Goal: Task Accomplishment & Management: Use online tool/utility

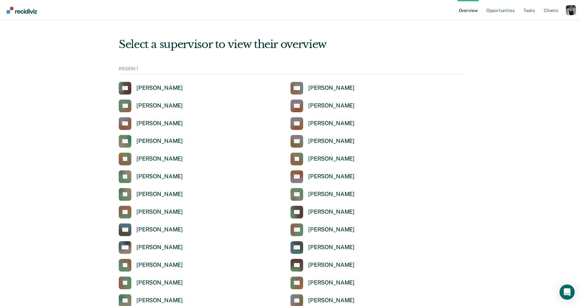
click at [566, 13] on div "Profile dropdown button" at bounding box center [571, 10] width 10 height 10
click at [566, 12] on div "Profile dropdown button" at bounding box center [571, 10] width 10 height 10
click at [566, 14] on div "Profile dropdown button" at bounding box center [571, 10] width 10 height 10
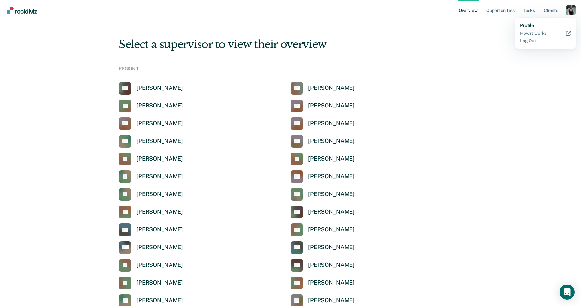
click at [531, 26] on link "Profile" at bounding box center [545, 25] width 51 height 5
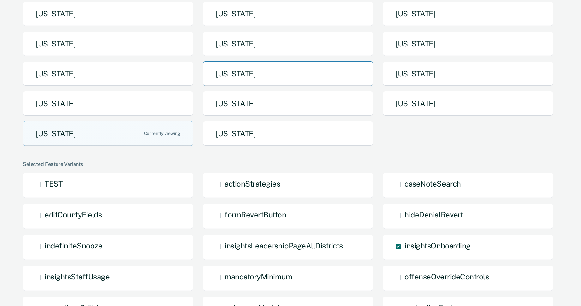
scroll to position [68, 0]
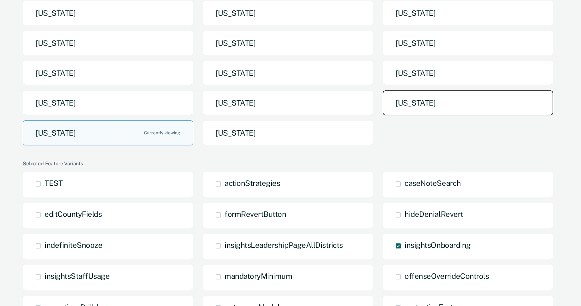
click at [416, 99] on button "[US_STATE]" at bounding box center [468, 102] width 171 height 25
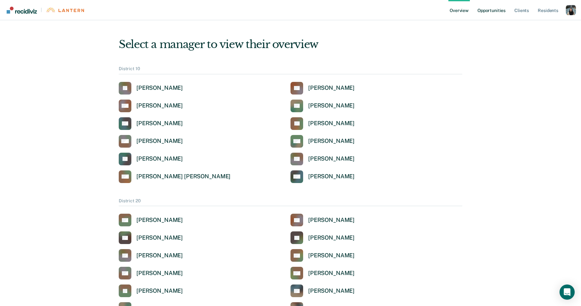
click at [483, 19] on link "Opportunities" at bounding box center [491, 10] width 31 height 20
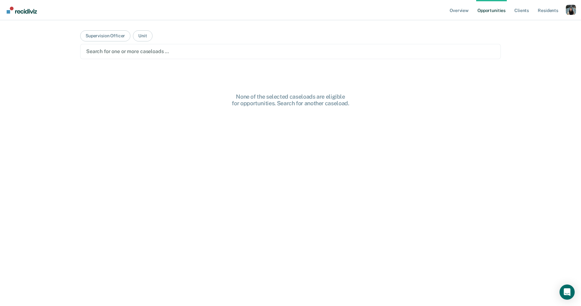
click at [195, 54] on div at bounding box center [290, 51] width 409 height 7
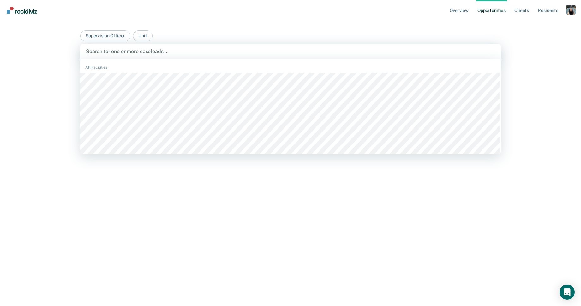
click at [208, 25] on main "Supervision Officer Unit BCCX / 21A, 1 of 1304. 1304 results available. Use Up …" at bounding box center [291, 155] width 436 height 270
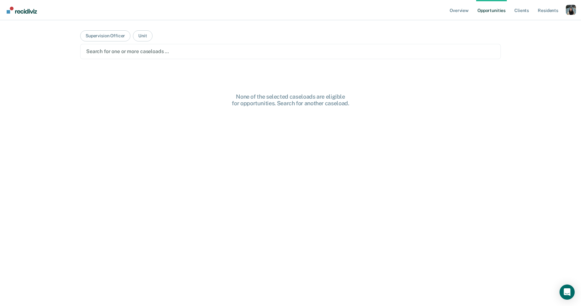
click at [189, 48] on div at bounding box center [290, 51] width 409 height 7
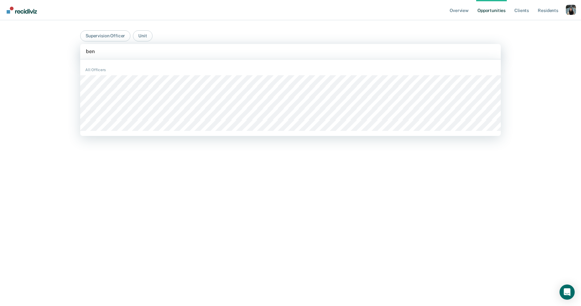
type input "bens"
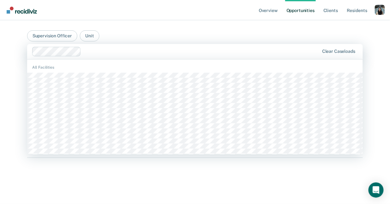
click at [106, 51] on div at bounding box center [202, 51] width 236 height 7
click at [109, 53] on div at bounding box center [202, 51] width 236 height 7
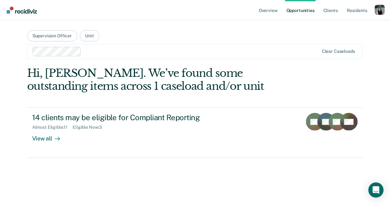
click at [109, 53] on div at bounding box center [201, 51] width 235 height 7
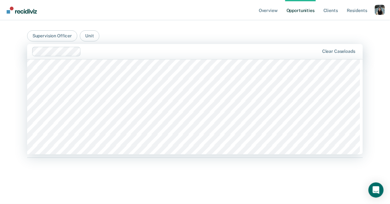
scroll to position [863, 0]
click at [64, 39] on button "Supervision Officer" at bounding box center [52, 35] width 50 height 11
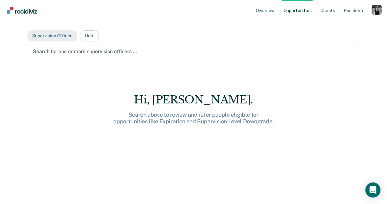
click at [93, 56] on div "Search for one or more supervision officers …" at bounding box center [193, 51] width 323 height 9
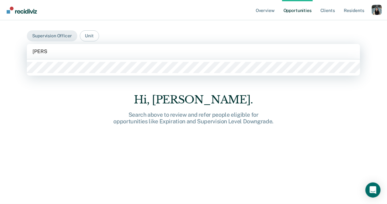
type input "[PERSON_NAME]"
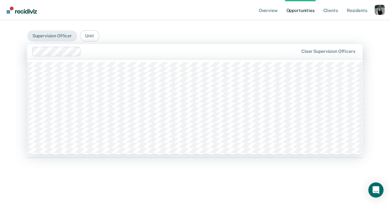
click at [94, 55] on div at bounding box center [191, 51] width 215 height 7
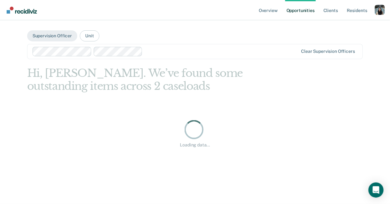
click at [200, 49] on div at bounding box center [221, 51] width 153 height 7
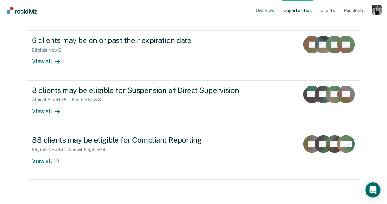
scroll to position [78, 0]
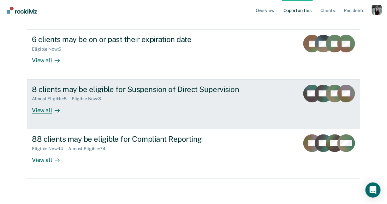
click at [150, 92] on div "8 clients may be eligible for Suspension of Direct Supervision" at bounding box center [143, 89] width 222 height 9
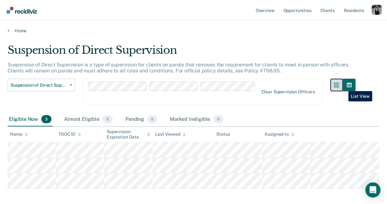
click at [343, 86] on button "button" at bounding box center [337, 85] width 13 height 13
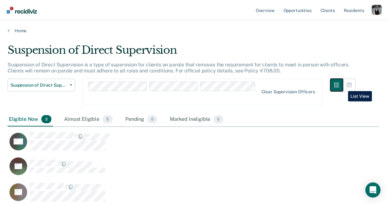
scroll to position [148, 369]
click at [352, 87] on icon "button" at bounding box center [349, 85] width 5 height 4
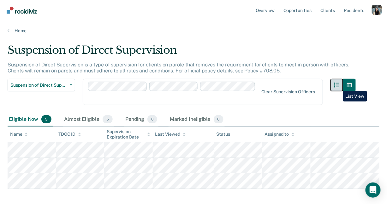
click at [339, 86] on icon "button" at bounding box center [337, 84] width 5 height 5
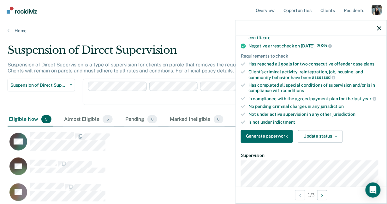
scroll to position [141, 0]
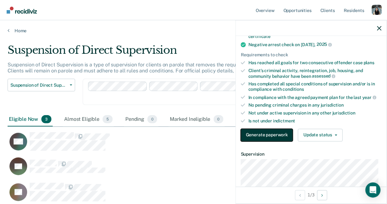
click at [269, 135] on button "Generate paperwork" at bounding box center [267, 135] width 52 height 13
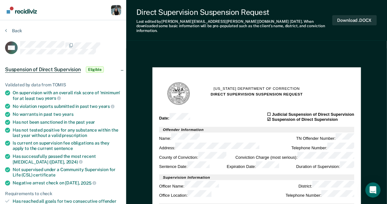
type textarea "x"
click at [17, 33] on div "Back" at bounding box center [63, 34] width 116 height 13
click at [17, 32] on button "Back" at bounding box center [13, 31] width 17 height 6
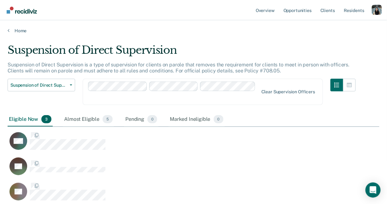
scroll to position [148, 369]
click at [130, 112] on div "Pending 0" at bounding box center [141, 119] width 34 height 14
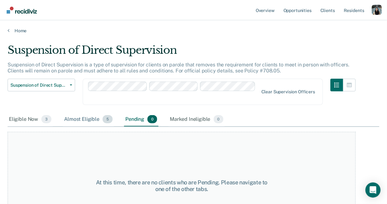
click at [77, 112] on div "Almost Eligible 5" at bounding box center [88, 119] width 51 height 14
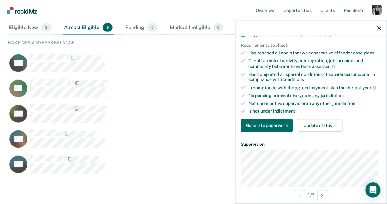
scroll to position [154, 0]
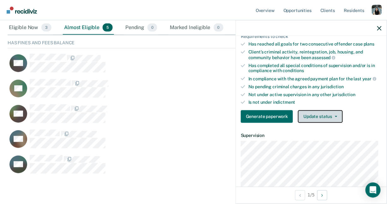
click at [327, 110] on button "Update status" at bounding box center [320, 116] width 45 height 13
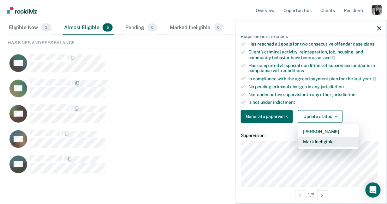
click at [320, 141] on button "Mark Ineligible" at bounding box center [328, 142] width 61 height 10
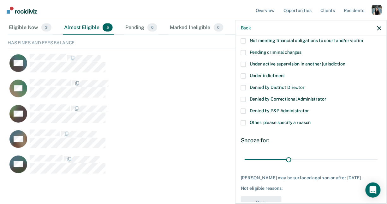
scroll to position [98, 0]
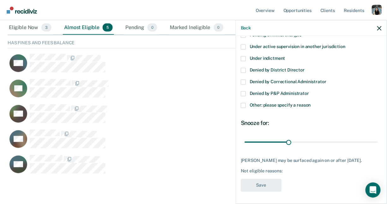
click at [276, 57] on span "Under indictment" at bounding box center [268, 58] width 36 height 5
click at [286, 56] on input "Under indictment" at bounding box center [286, 56] width 0 height 0
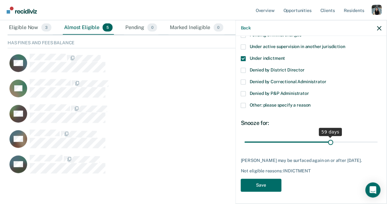
type input "59"
drag, startPoint x: 287, startPoint y: 142, endPoint x: 330, endPoint y: 143, distance: 43.0
click at [330, 143] on input "range" at bounding box center [311, 141] width 133 height 11
click at [380, 30] on icon "button" at bounding box center [380, 28] width 4 height 4
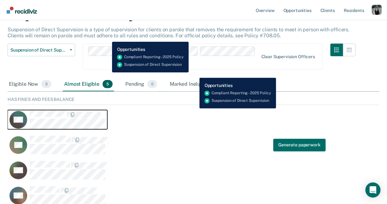
scroll to position [0, 0]
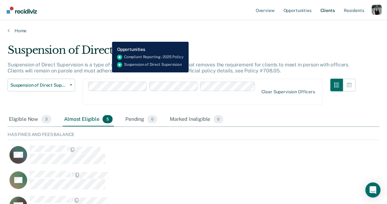
click at [328, 9] on link "Client s" at bounding box center [327, 10] width 17 height 20
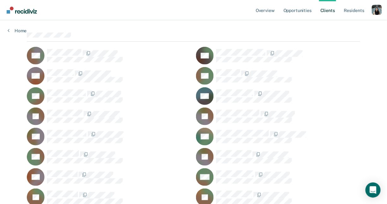
scroll to position [51, 0]
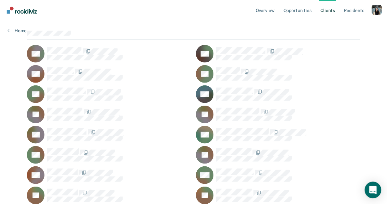
click at [372, 185] on div "Open Intercom Messenger" at bounding box center [373, 190] width 17 height 17
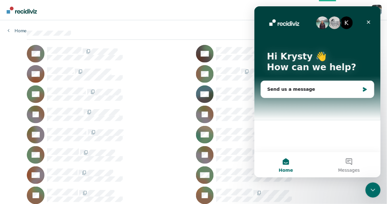
scroll to position [0, 0]
click at [311, 85] on div "Send us a message" at bounding box center [317, 89] width 113 height 17
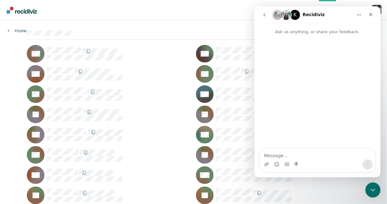
click at [265, 17] on button "go back" at bounding box center [264, 15] width 12 height 12
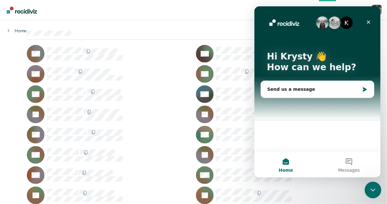
click at [378, 184] on div "Close Intercom Messenger" at bounding box center [372, 188] width 15 height 15
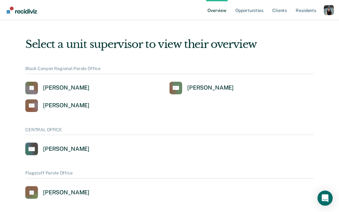
click at [330, 10] on div "Profile dropdown button" at bounding box center [329, 10] width 10 height 10
click at [299, 26] on link "Profile" at bounding box center [303, 25] width 51 height 5
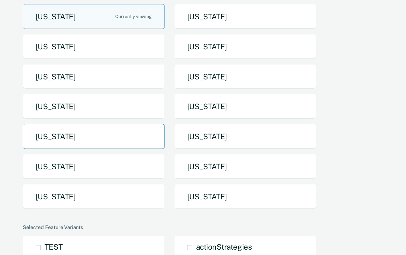
scroll to position [56, 0]
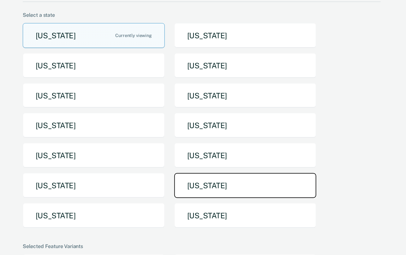
click at [191, 190] on button "[US_STATE]" at bounding box center [245, 185] width 142 height 25
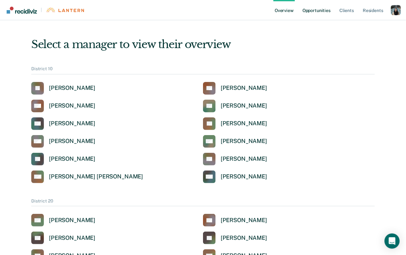
click at [327, 10] on link "Opportunities" at bounding box center [316, 10] width 31 height 20
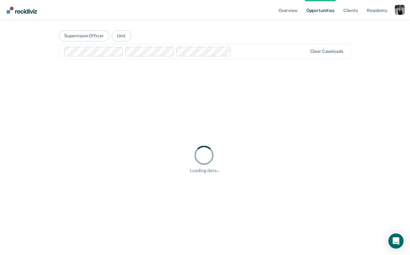
click at [237, 51] on div at bounding box center [270, 51] width 73 height 7
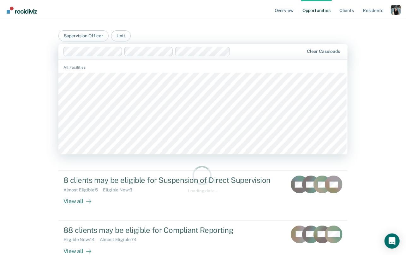
click at [236, 51] on div at bounding box center [268, 51] width 71 height 7
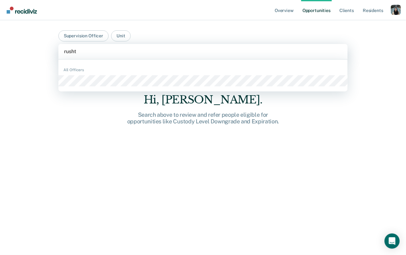
type input "rushto"
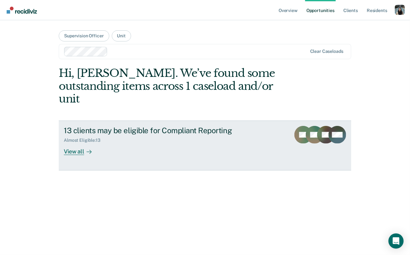
click at [115, 133] on div "13 clients may be eligible for Compliant Reporting Almost Eligible : 13 View all" at bounding box center [182, 140] width 237 height 29
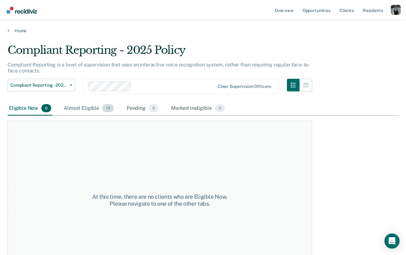
click at [80, 108] on div "Almost Eligible 13" at bounding box center [89, 108] width 53 height 14
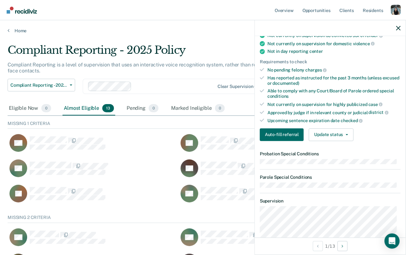
scroll to position [130, 0]
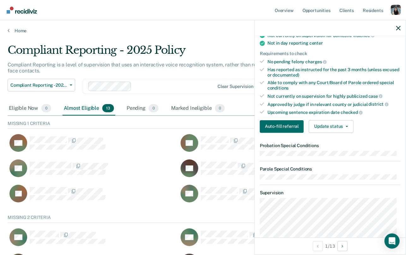
click at [307, 155] on dl "Probation Special Conditions Parole Special Conditions" at bounding box center [330, 161] width 141 height 37
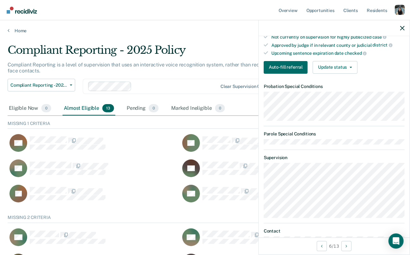
scroll to position [114, 395]
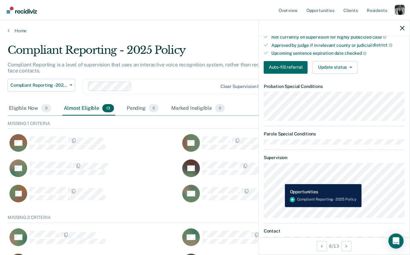
click at [213, 49] on div "Compliant Reporting - 2025 Policy" at bounding box center [162, 53] width 308 height 18
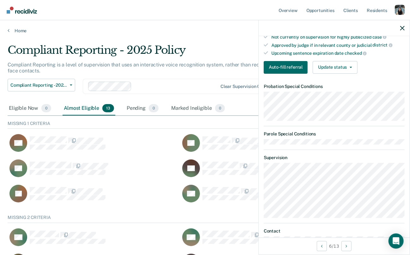
click at [81, 38] on main "Compliant Reporting - 2025 Policy Compliant Reporting is a level of supervision…" at bounding box center [205, 202] width 410 height 339
click at [54, 84] on span "Compliant Reporting - 2025 Policy" at bounding box center [38, 84] width 57 height 5
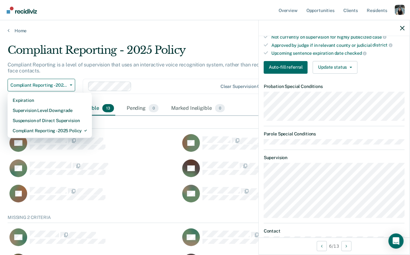
click at [102, 58] on div "Compliant Reporting - 2025 Policy" at bounding box center [162, 53] width 308 height 18
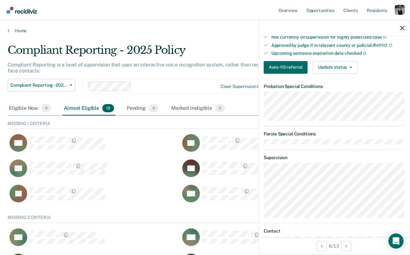
scroll to position [0, 0]
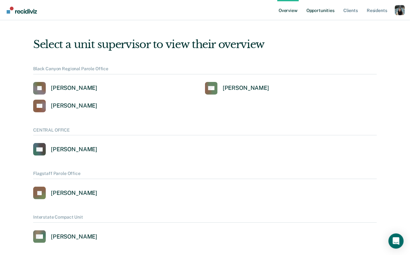
click at [323, 12] on link "Opportunities" at bounding box center [320, 10] width 31 height 20
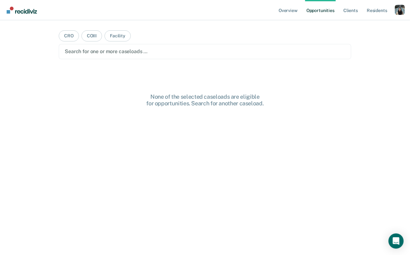
click at [180, 52] on div at bounding box center [205, 51] width 281 height 7
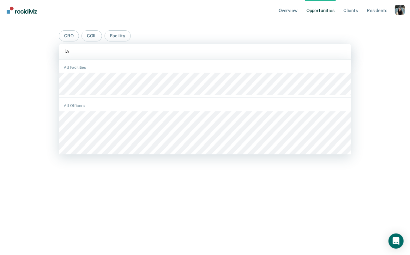
type input "l"
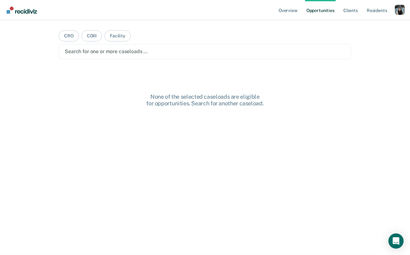
click at [400, 6] on div "Profile dropdown button" at bounding box center [400, 10] width 10 height 10
click at [352, 22] on div "Overview Opportunities Client s Resident s Profile How it works Log Out CRO COI…" at bounding box center [205, 127] width 410 height 255
click at [402, 6] on div "Profile dropdown button" at bounding box center [400, 10] width 10 height 10
click at [361, 26] on link "Profile" at bounding box center [374, 25] width 51 height 5
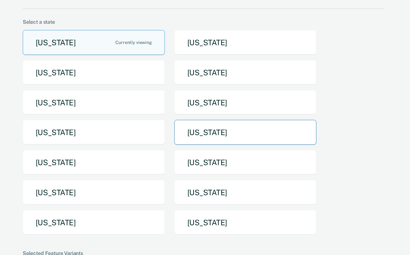
scroll to position [61, 0]
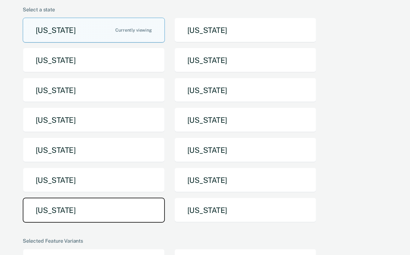
click at [88, 209] on button "[US_STATE]" at bounding box center [94, 209] width 142 height 25
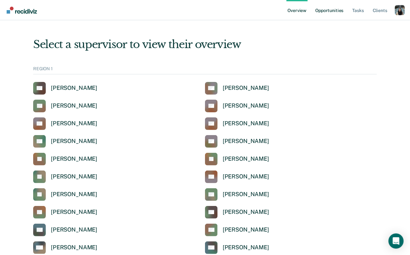
click at [329, 14] on link "Opportunities" at bounding box center [329, 10] width 31 height 20
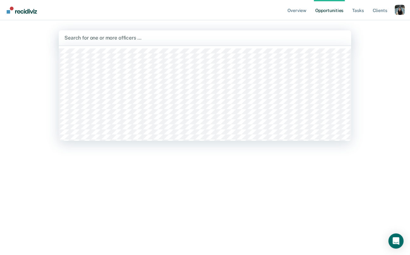
click at [220, 42] on div "Search for one or more officers …" at bounding box center [205, 37] width 293 height 15
type input "t"
type input "l"
type input "b"
type input "l"
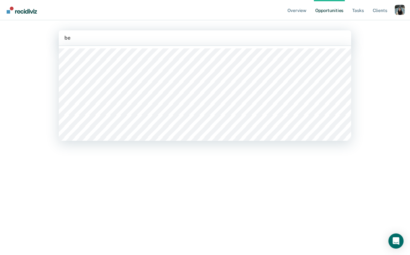
type input "b"
type input "l"
click at [400, 14] on div "Profile dropdown button" at bounding box center [400, 10] width 10 height 10
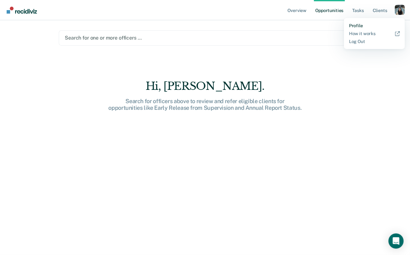
click at [370, 27] on link "Profile" at bounding box center [374, 25] width 51 height 5
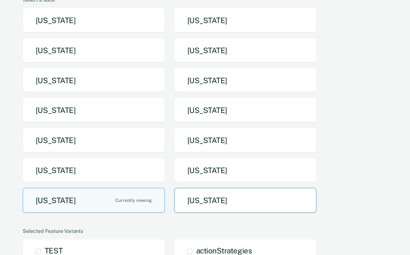
scroll to position [75, 0]
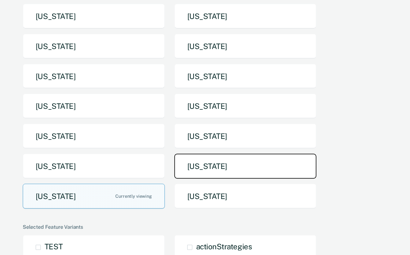
click at [207, 173] on button "[US_STATE]" at bounding box center [245, 166] width 142 height 25
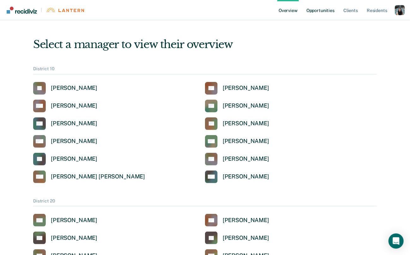
click at [325, 10] on link "Opportunities" at bounding box center [320, 10] width 31 height 20
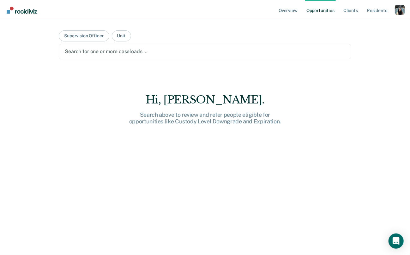
click at [161, 52] on div at bounding box center [205, 51] width 281 height 7
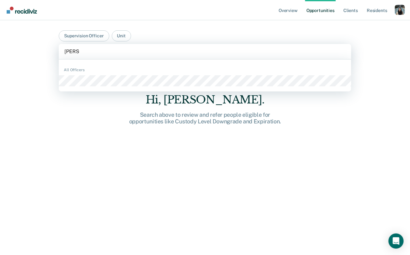
type input "[PERSON_NAME]"
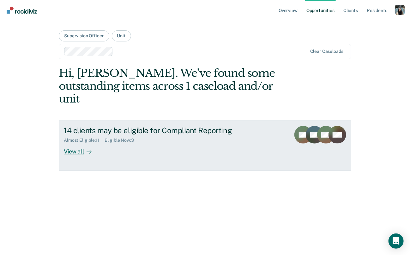
click at [139, 126] on div "14 clients may be eligible for Compliant Reporting" at bounding box center [175, 130] width 222 height 9
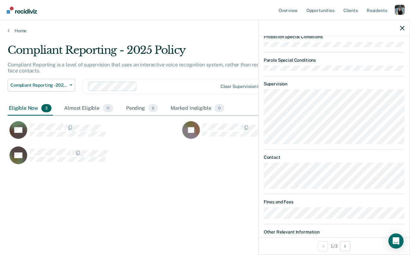
scroll to position [254, 0]
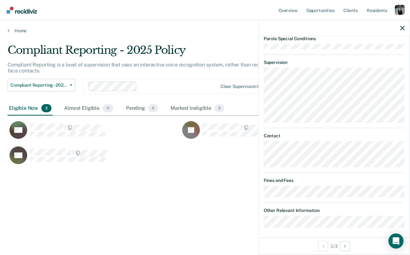
click at [230, 216] on div "Compliant Reporting - 2025 Policy Compliant Reporting is a level of supervision…" at bounding box center [205, 136] width 395 height 184
click at [401, 25] on div at bounding box center [334, 28] width 151 height 16
click at [403, 27] on icon "button" at bounding box center [402, 28] width 4 height 4
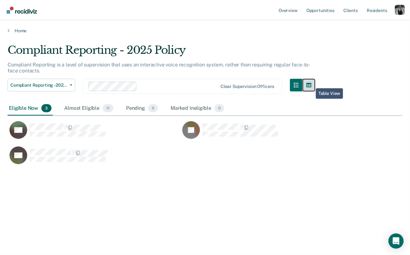
click at [311, 83] on icon "button" at bounding box center [308, 85] width 5 height 4
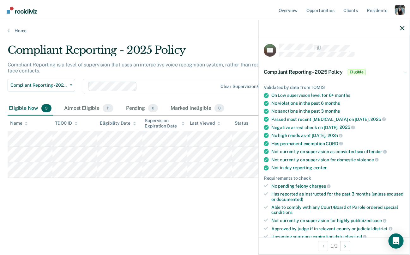
click at [403, 23] on div at bounding box center [334, 28] width 151 height 16
click at [402, 29] on icon "button" at bounding box center [402, 28] width 4 height 4
